Goal: Check status: Check status

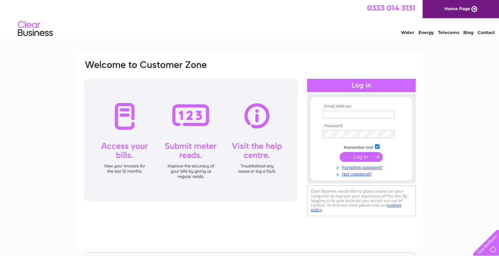
type input "samatsks@yahoo.com"
click at [358, 153] on input "submit" at bounding box center [361, 157] width 43 height 10
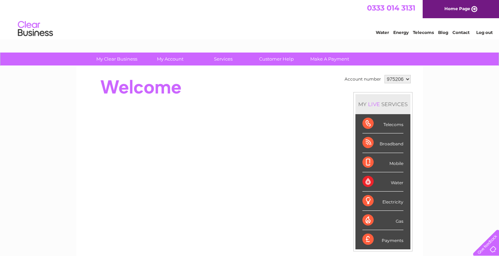
click at [393, 77] on select "975206 975208 994543" at bounding box center [398, 79] width 26 height 8
select select "975208"
click at [385, 75] on select "975206 975208 994543" at bounding box center [398, 79] width 26 height 8
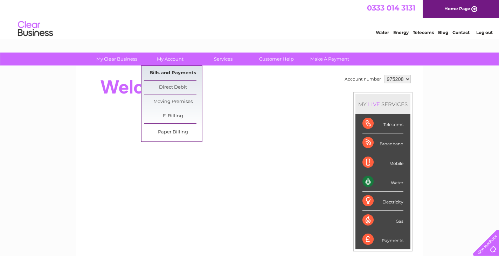
click at [180, 68] on link "Bills and Payments" at bounding box center [173, 73] width 58 height 14
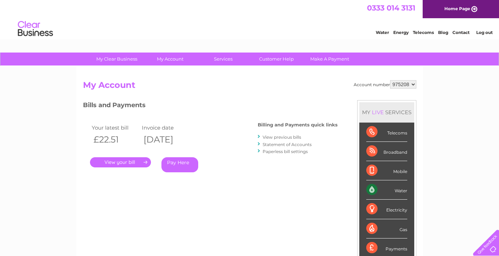
click at [142, 162] on link "." at bounding box center [120, 162] width 61 height 10
